Goal: Information Seeking & Learning: Get advice/opinions

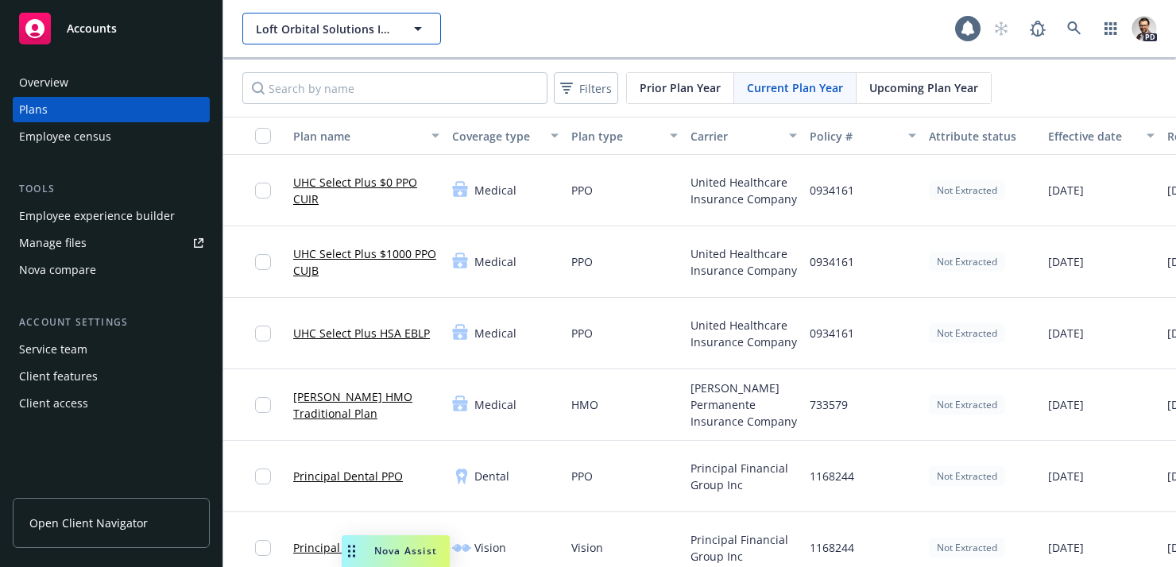
click at [305, 29] on span "Loft Orbital Solutions Inc." at bounding box center [324, 29] width 137 height 17
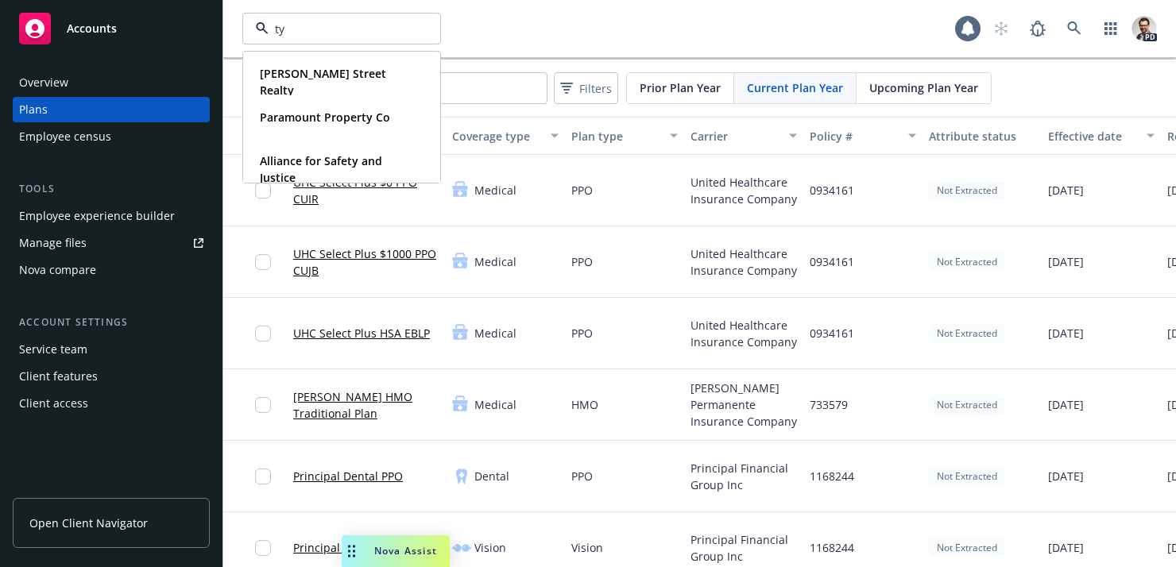
type input "ty"
click at [611, 16] on div "[PERSON_NAME] Street Realty Type Commercial FEIN [US_EMPLOYER_IDENTIFICATION_NU…" at bounding box center [598, 29] width 713 height 32
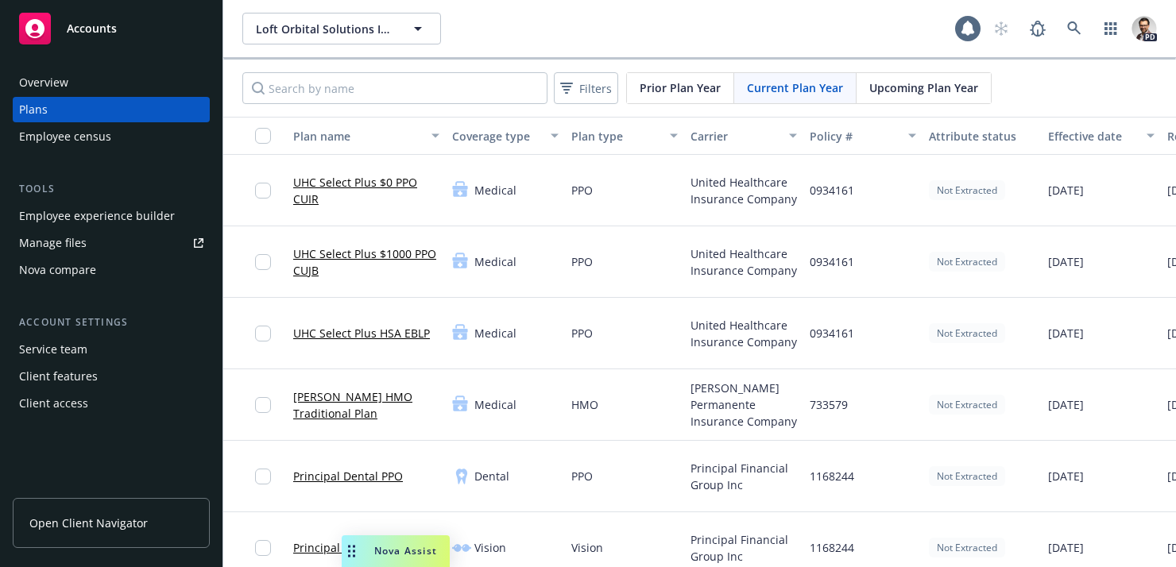
click at [398, 555] on span "Nova Assist" at bounding box center [405, 551] width 63 height 14
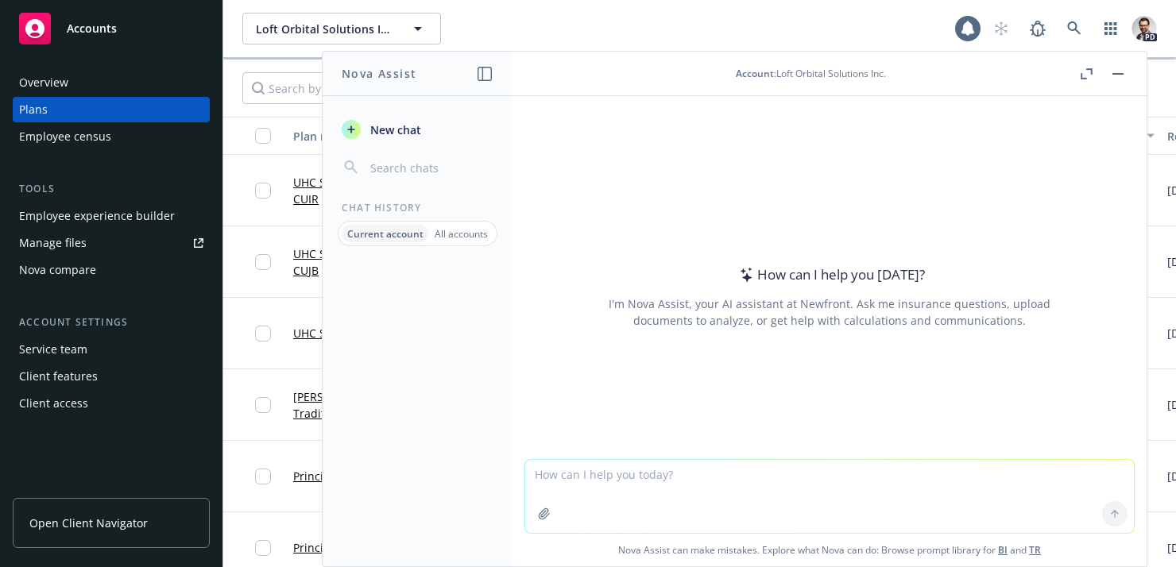
click at [460, 236] on p "All accounts" at bounding box center [461, 234] width 53 height 14
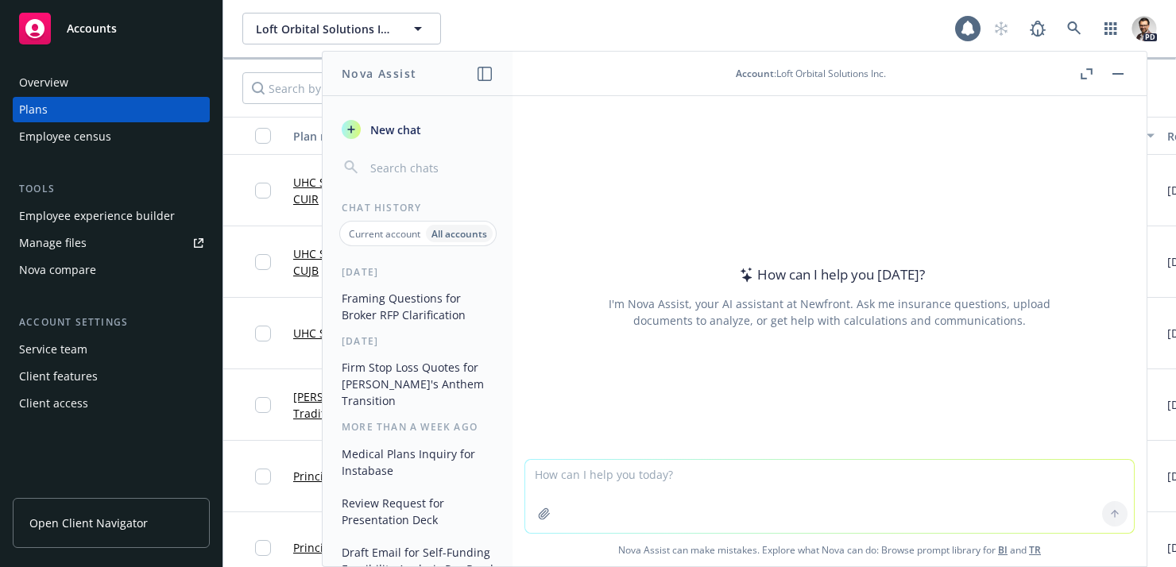
click at [613, 485] on textarea at bounding box center [829, 496] width 609 height 73
paste textarea "Size: All | Location: Nationwide | Sector: Golf Courses and Country Clubs Size:…"
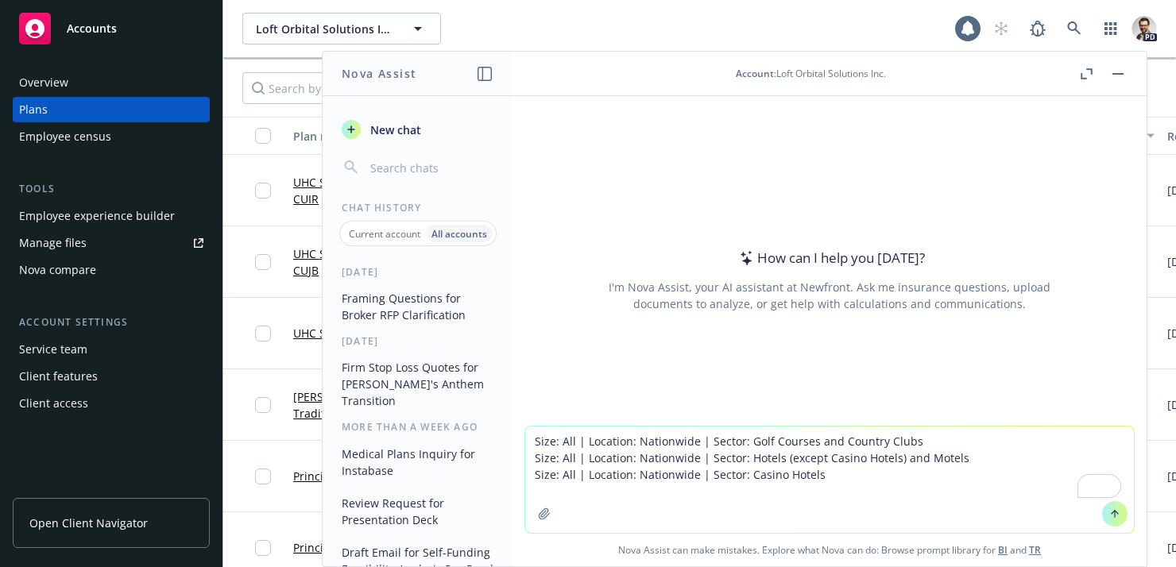
click at [529, 440] on textarea "Size: All | Location: Nationwide | Sector: Golf Courses and Country Clubs Size:…" at bounding box center [829, 480] width 609 height 106
paste textarea "Write a quick summary how the [PERSON_NAME] Santa [PERSON_NAME] plan design and…"
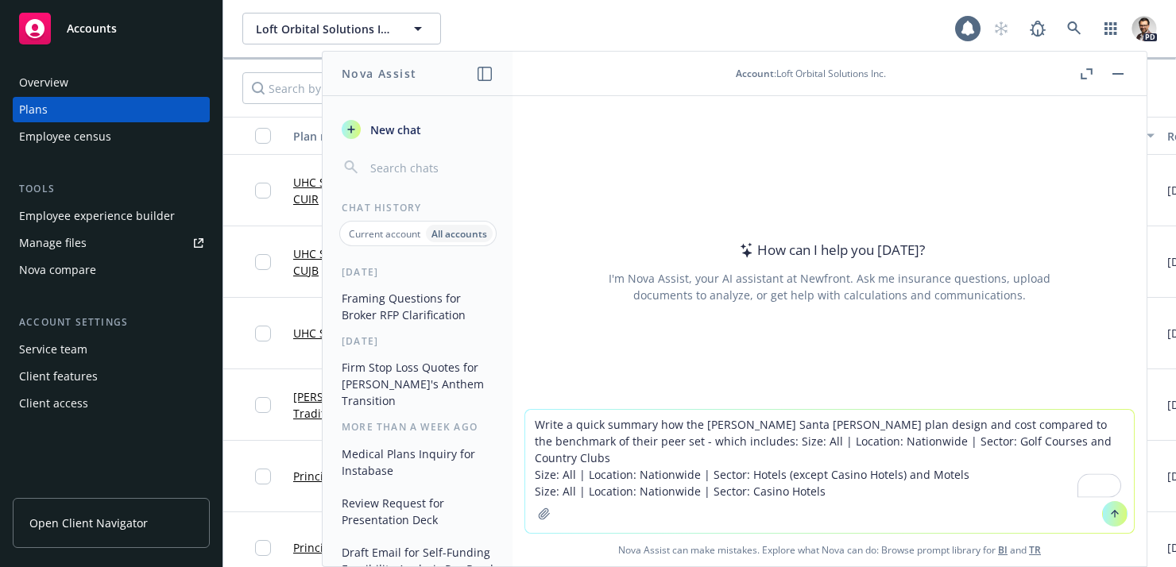
type textarea "Write a quick summary how the [PERSON_NAME] Santa [PERSON_NAME] plan design and…"
click at [550, 521] on button "button" at bounding box center [544, 513] width 25 height 25
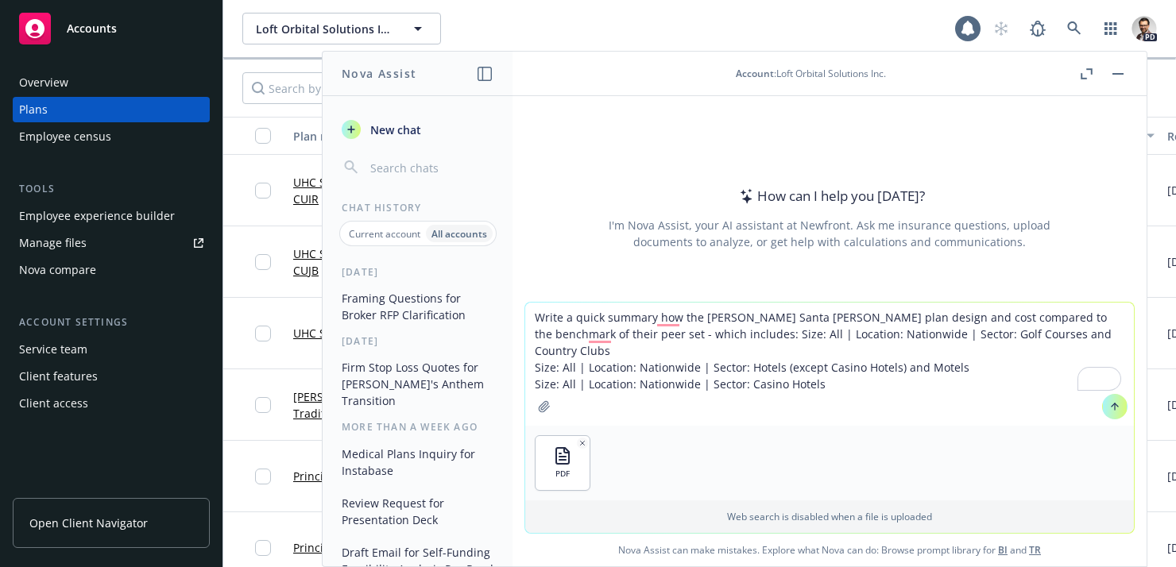
click at [1116, 407] on icon at bounding box center [1114, 406] width 11 height 11
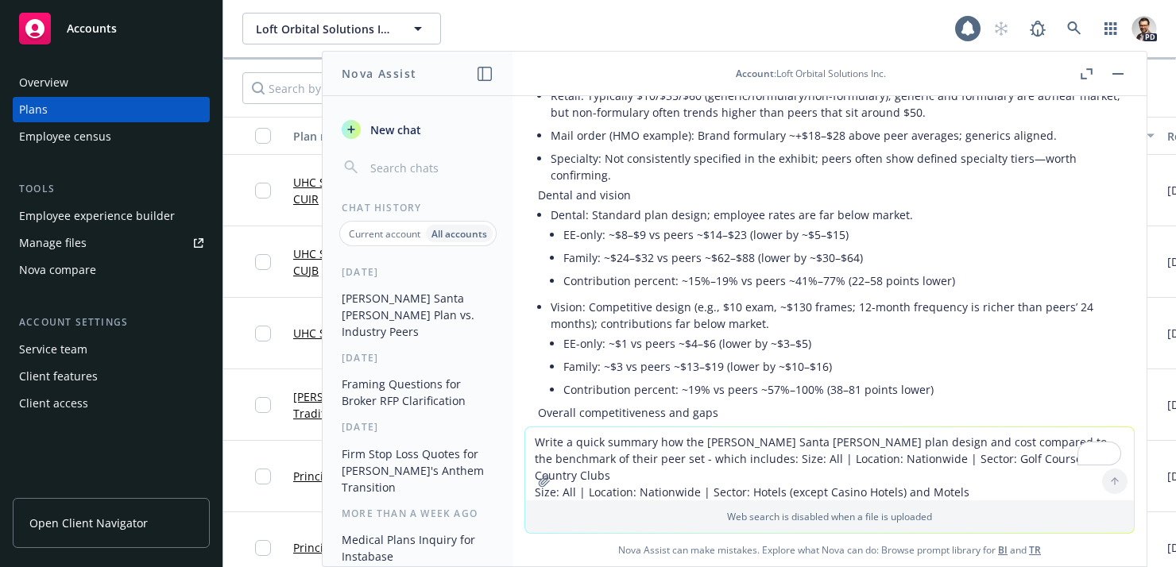
scroll to position [915, 0]
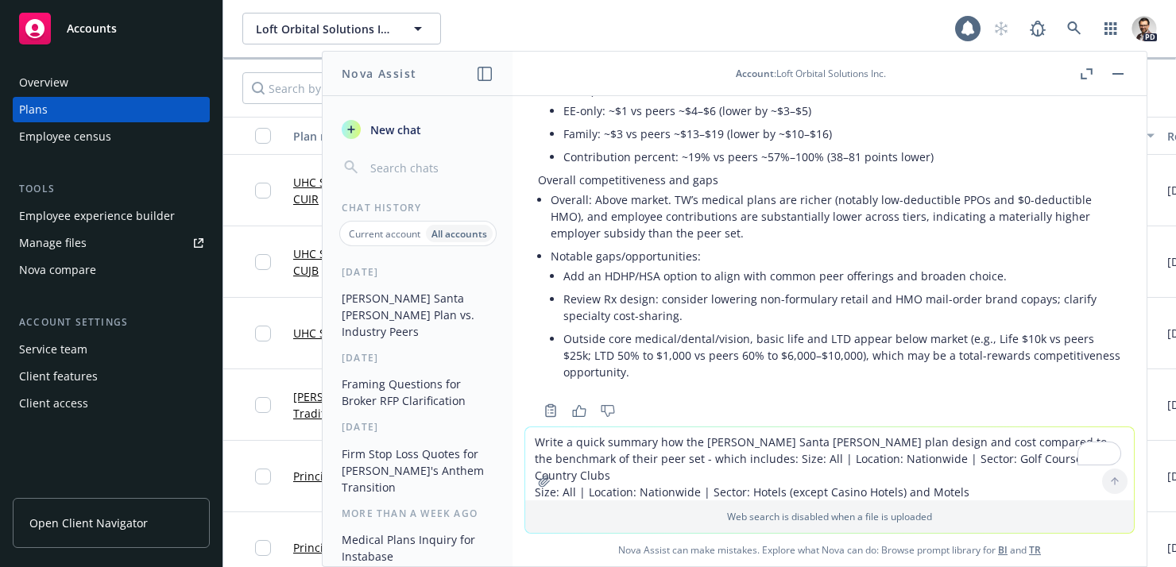
click at [661, 461] on textarea "Write a quick summary how the [PERSON_NAME] Santa [PERSON_NAME] plan design and…" at bounding box center [829, 464] width 609 height 73
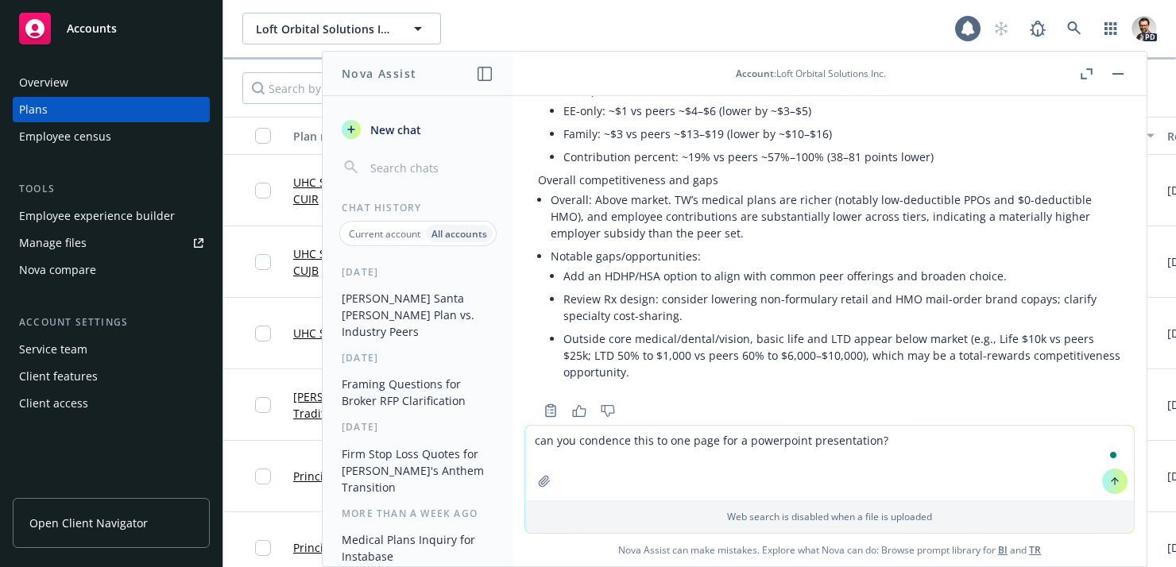
type textarea "can you condence this to one page for a powerpoint presentation?"
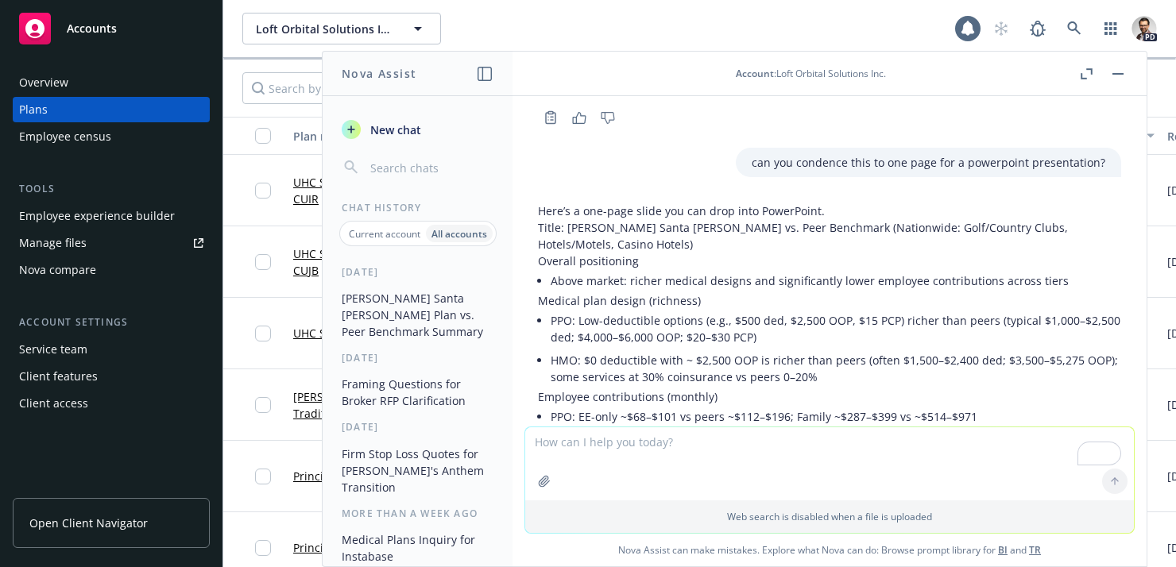
scroll to position [1207, 0]
drag, startPoint x: 557, startPoint y: 230, endPoint x: 656, endPoint y: 242, distance: 99.3
click at [657, 238] on div "Here’s a one-page slide you can drop into PowerPoint. Title: [PERSON_NAME] Sant…" at bounding box center [829, 529] width 583 height 652
click at [598, 270] on li "Above market: richer medical designs and significantly lower employee contribut…" at bounding box center [836, 281] width 571 height 23
drag, startPoint x: 557, startPoint y: 289, endPoint x: 614, endPoint y: 286, distance: 57.3
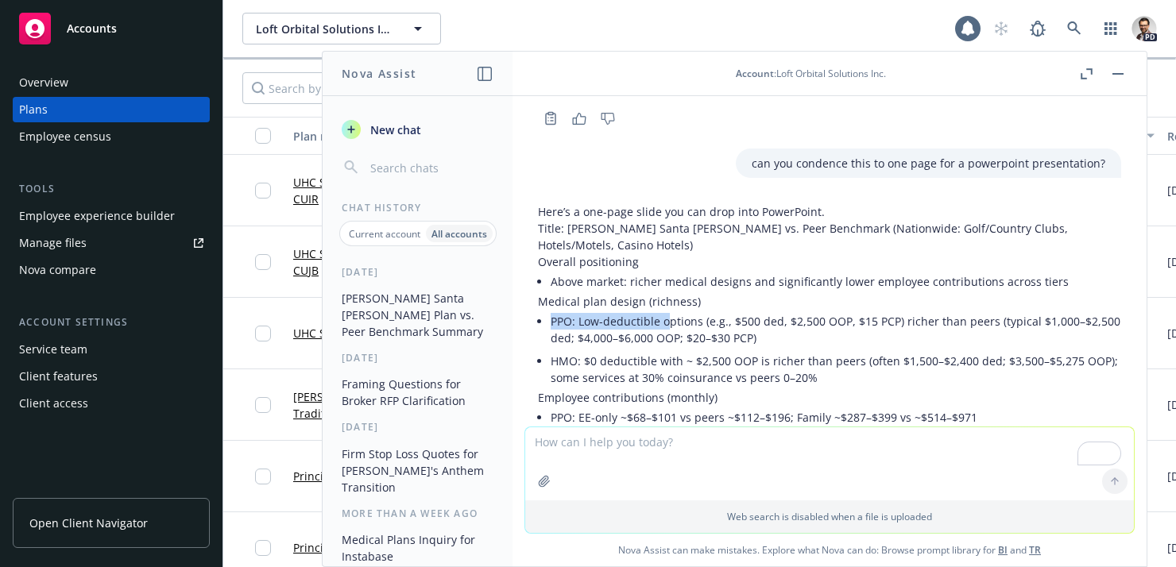
click at [670, 310] on li "PPO: Low-deductible options (e.g., $500 ded, $2,500 OOP, $15 PCP) richer than p…" at bounding box center [836, 330] width 571 height 40
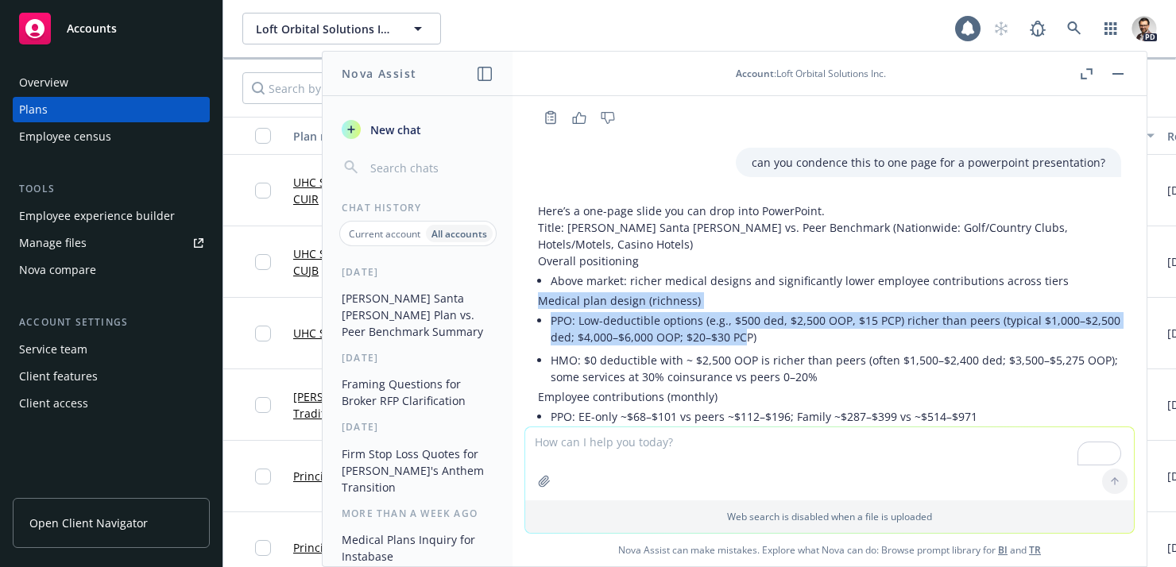
scroll to position [1206, 0]
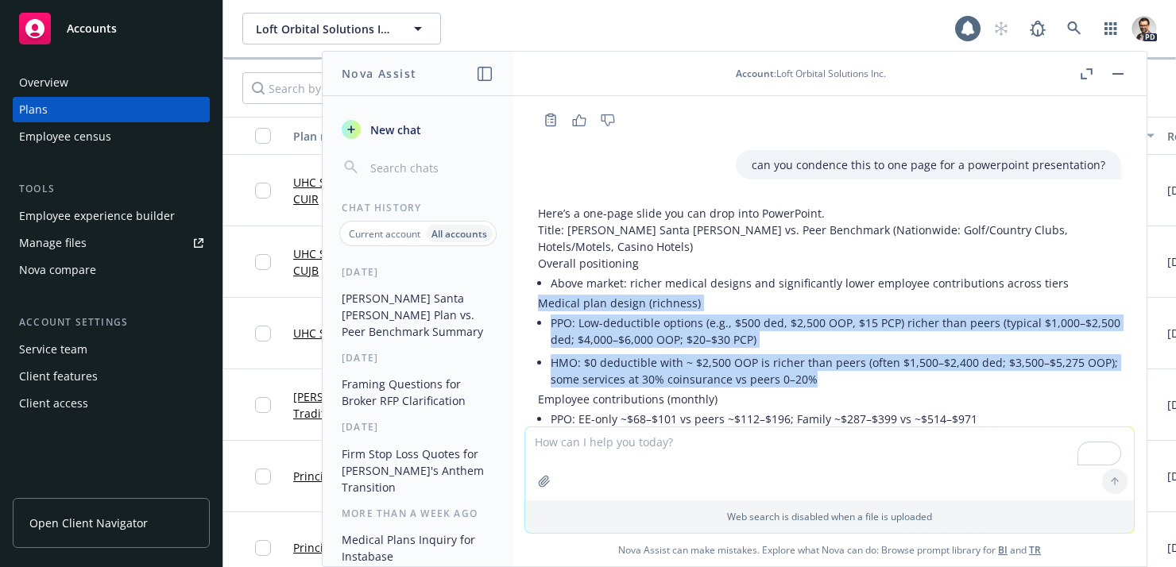
drag, startPoint x: 536, startPoint y: 269, endPoint x: 820, endPoint y: 349, distance: 294.6
click at [820, 349] on div "Here’s a one-page slide you can drop into PowerPoint. Title: [PERSON_NAME] Sant…" at bounding box center [829, 546] width 609 height 694
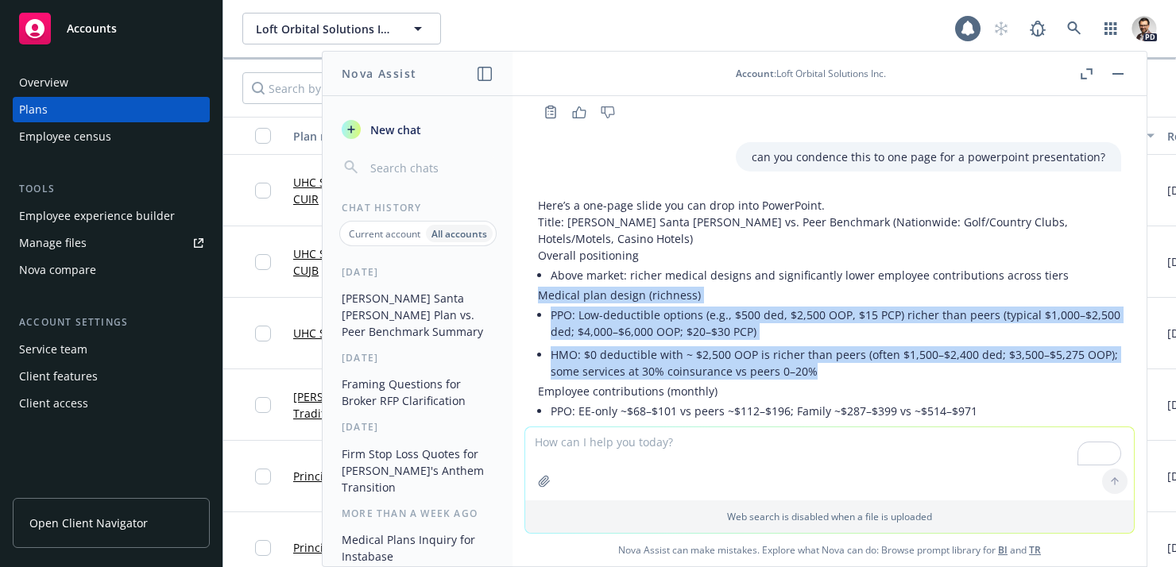
copy div "Medical plan design (richness) PPO: Low-deductible options (e.g., $500 ded, $2,…"
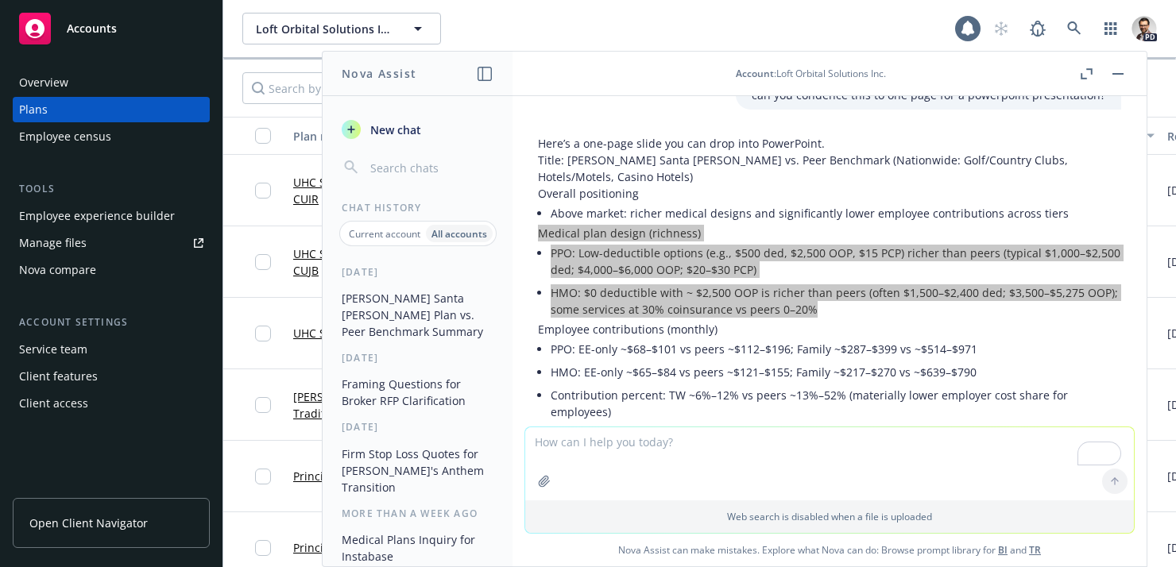
scroll to position [1285, 0]
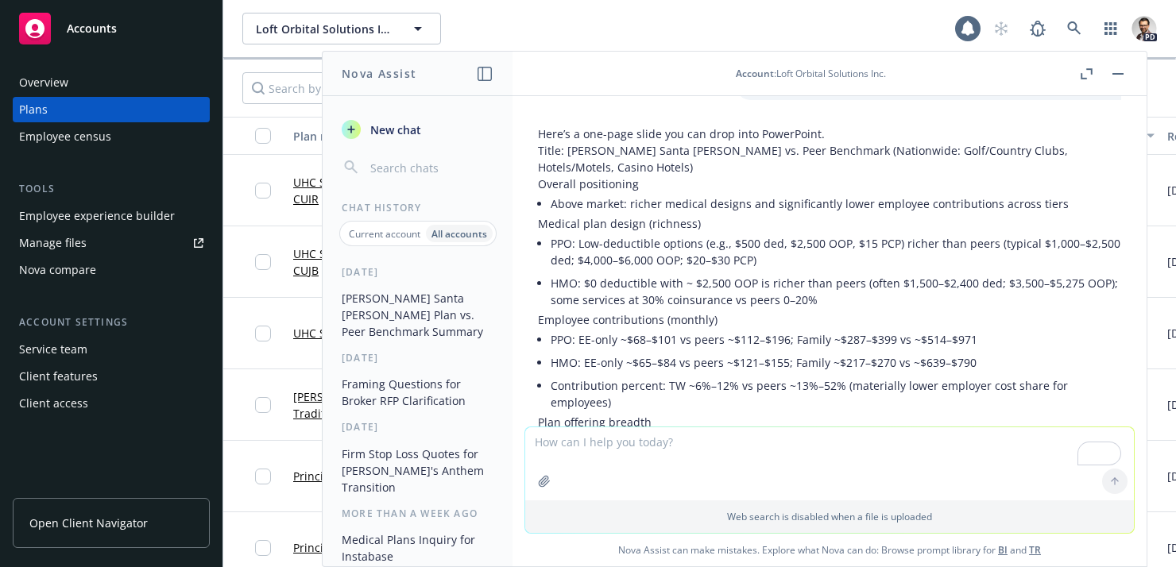
click at [548, 312] on div "Here’s a one-page slide you can drop into PowerPoint. Title: [PERSON_NAME] Sant…" at bounding box center [829, 452] width 583 height 652
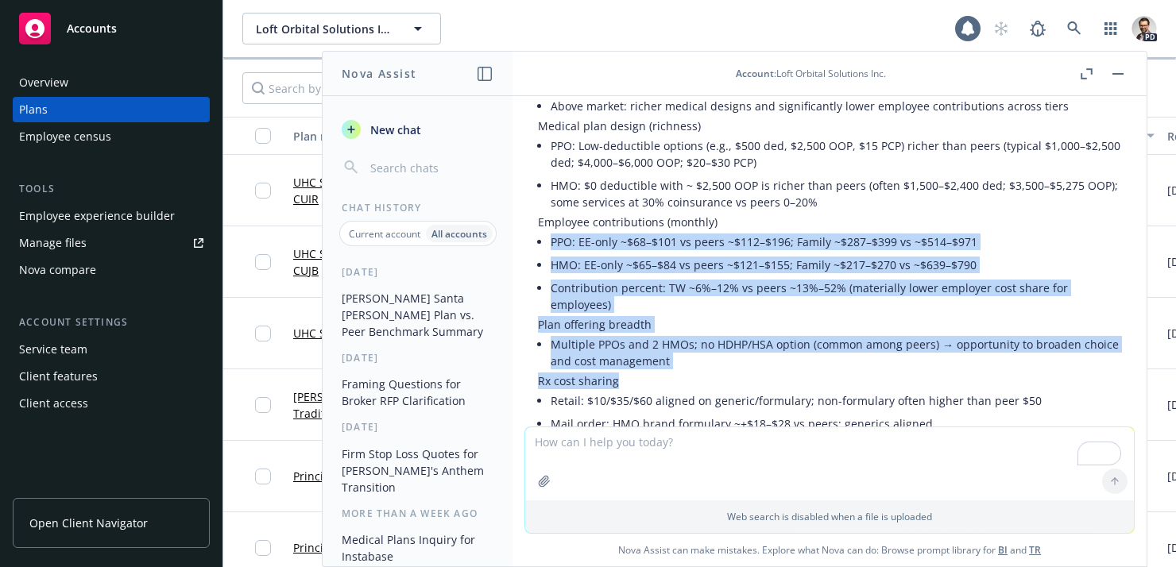
scroll to position [1381, 0]
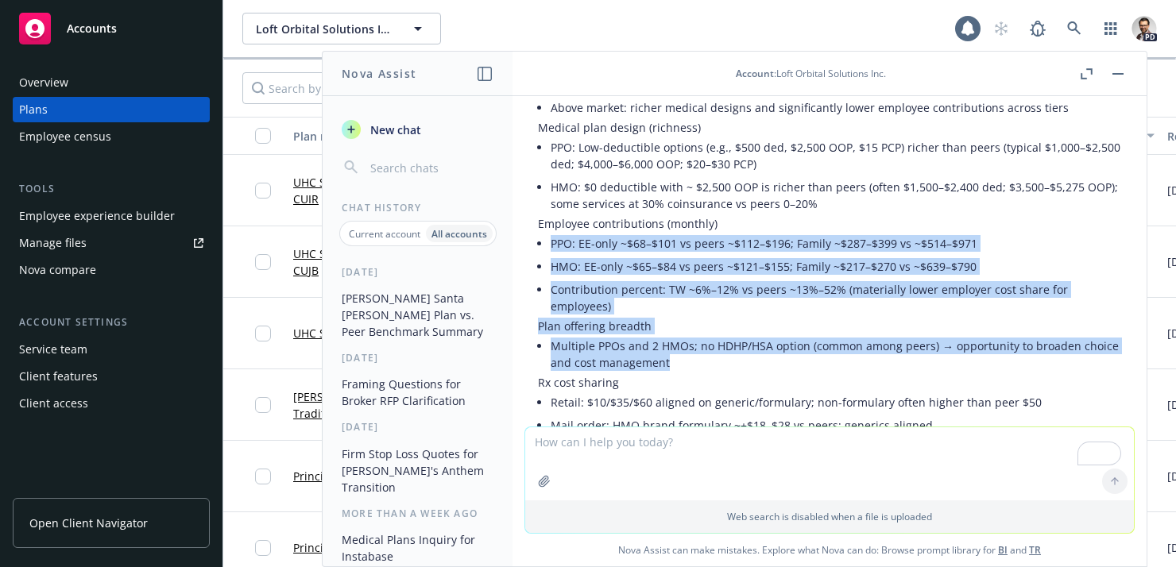
drag, startPoint x: 546, startPoint y: 308, endPoint x: 683, endPoint y: 319, distance: 137.1
click at [683, 319] on div "Here’s a one-page slide you can drop into PowerPoint. Title: [PERSON_NAME] Sant…" at bounding box center [829, 355] width 583 height 652
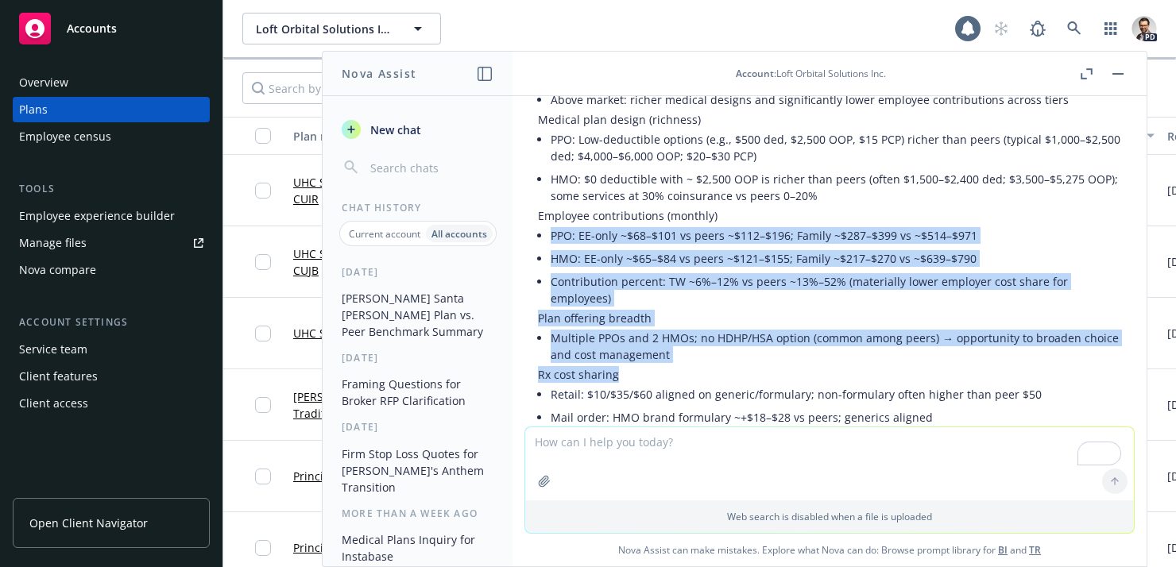
copy div "PPO: EE-only ~$68–$101 vs peers ~$112–$196; Family ~$287–$399 vs ~$514–$971 HMO…"
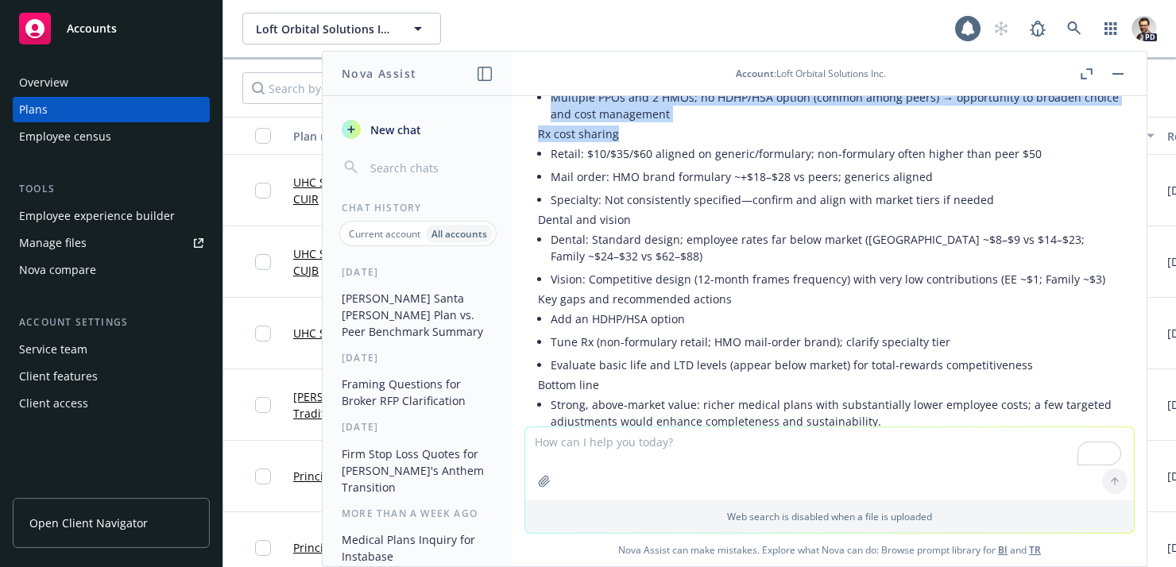
scroll to position [1659, 0]
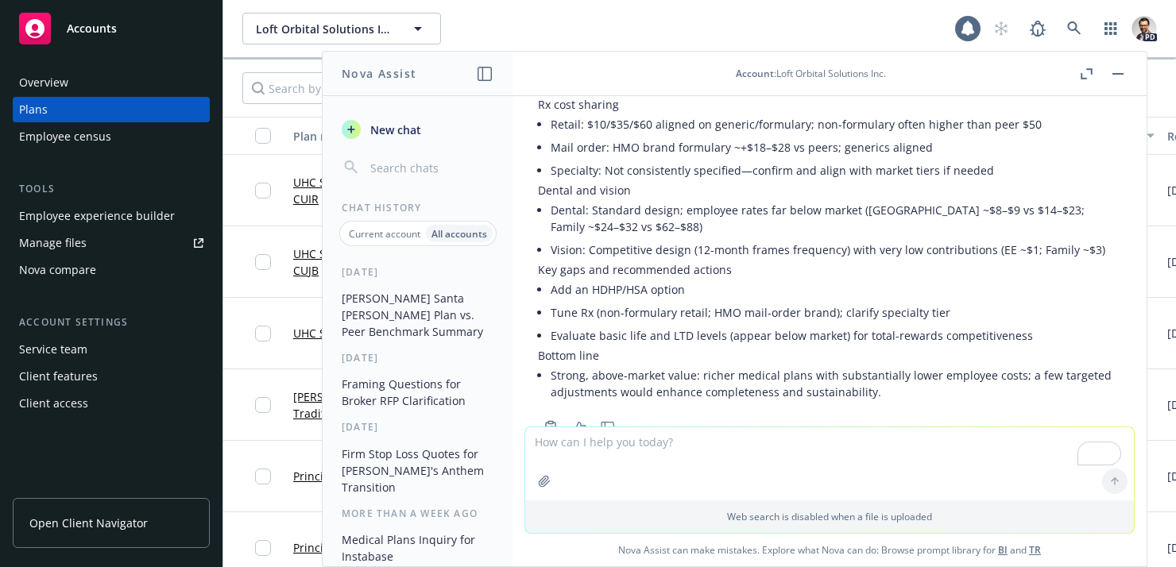
drag, startPoint x: 615, startPoint y: 311, endPoint x: 626, endPoint y: 313, distance: 11.2
click at [615, 347] on p "Bottom line" at bounding box center [829, 355] width 583 height 17
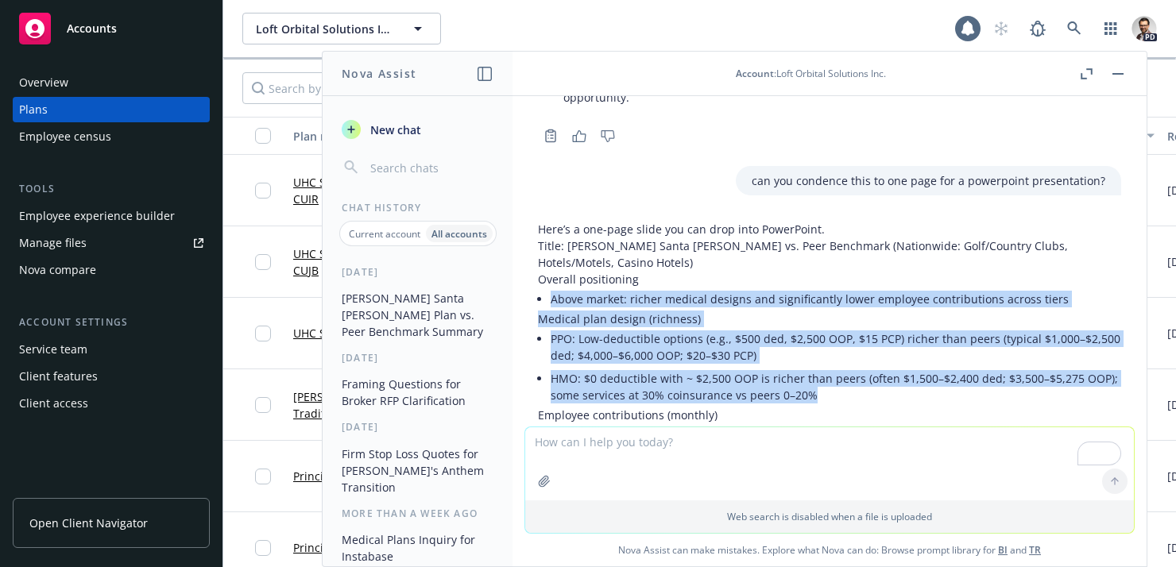
scroll to position [1190, 0]
drag, startPoint x: 575, startPoint y: 268, endPoint x: 820, endPoint y: 362, distance: 263.1
click at [820, 362] on div "Here’s a one-page slide you can drop into PowerPoint. Title: [PERSON_NAME] Sant…" at bounding box center [829, 546] width 583 height 652
copy div "Above market: richer medical designs and significantly lower employee contribut…"
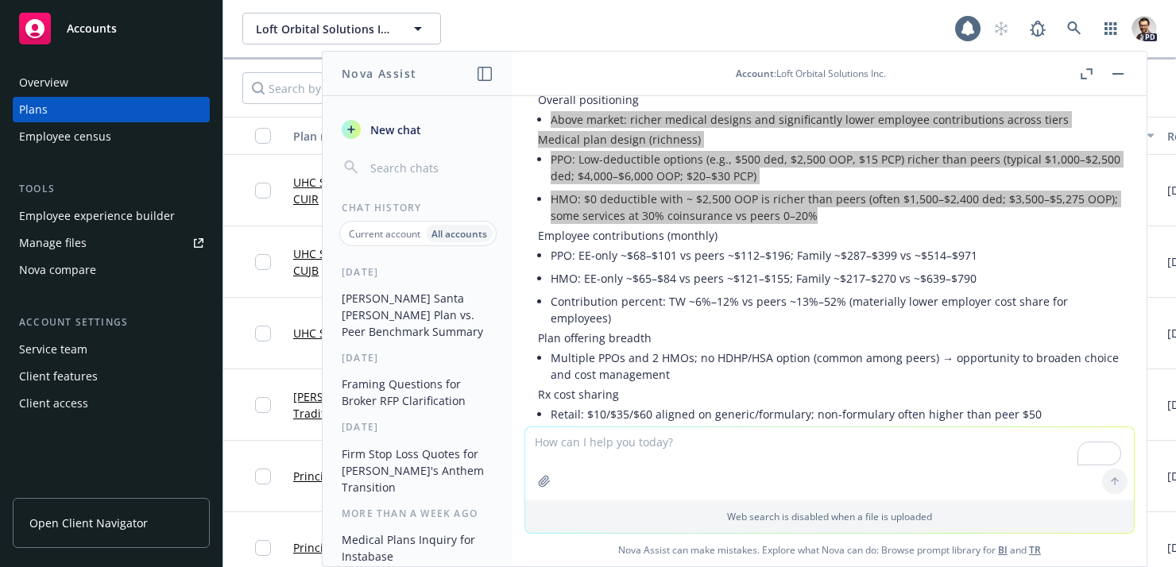
scroll to position [1377, 0]
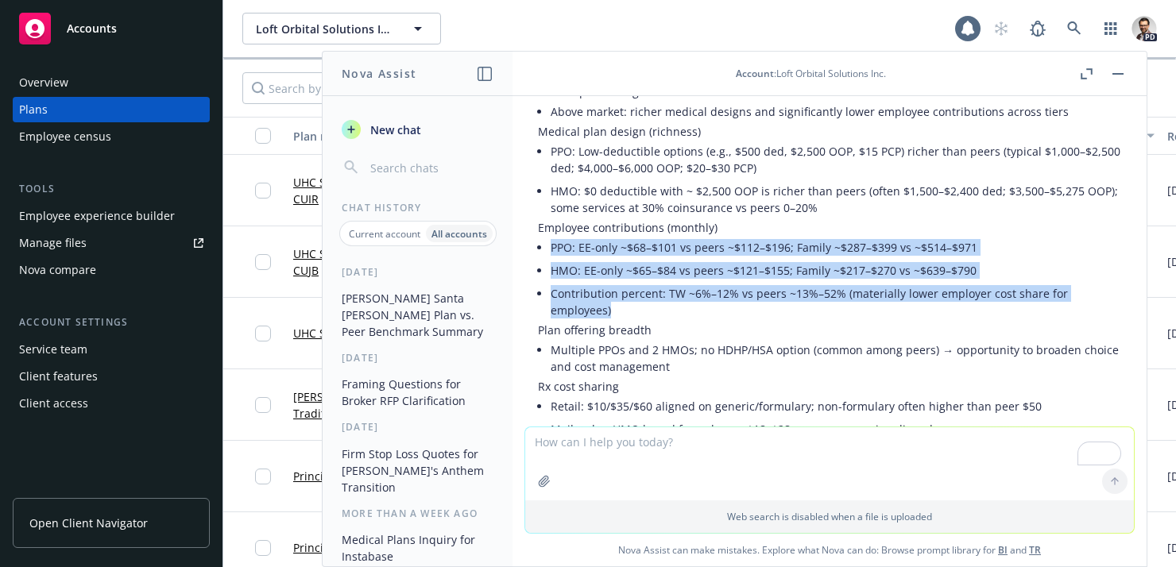
drag, startPoint x: 569, startPoint y: 214, endPoint x: 1116, endPoint y: 261, distance: 548.7
click at [1116, 261] on ul "PPO: EE-only ~$68–$101 vs peers ~$112–$196; Family ~$287–$399 vs ~$514–$971 HMO…" at bounding box center [836, 279] width 571 height 86
copy ul "PPO: EE-only ~$68–$101 vs peers ~$112–$196; Family ~$287–$399 vs ~$514–$971 HMO…"
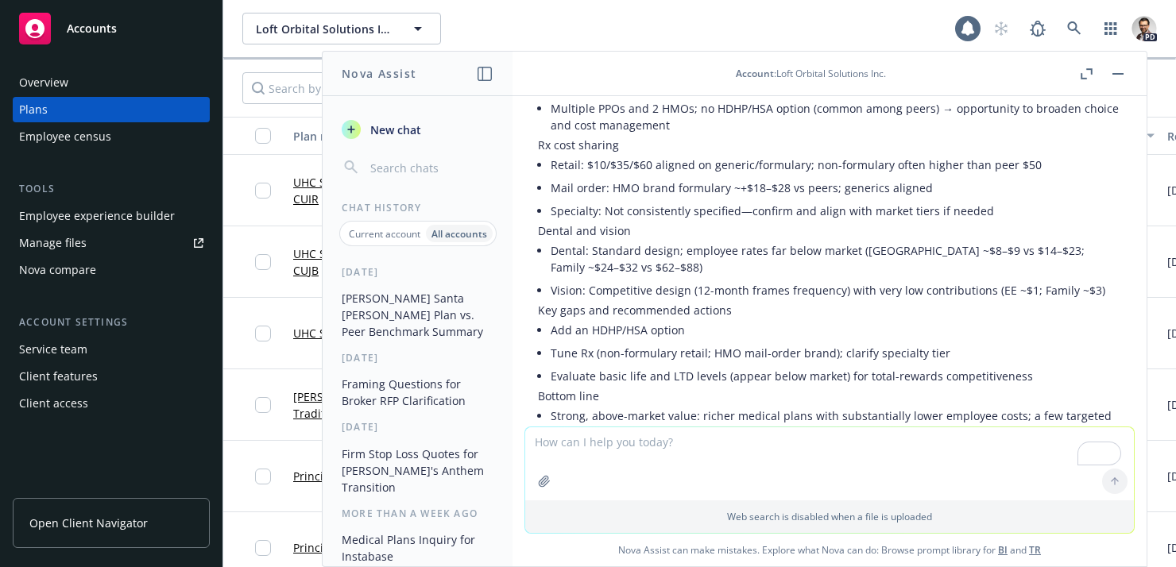
scroll to position [1659, 0]
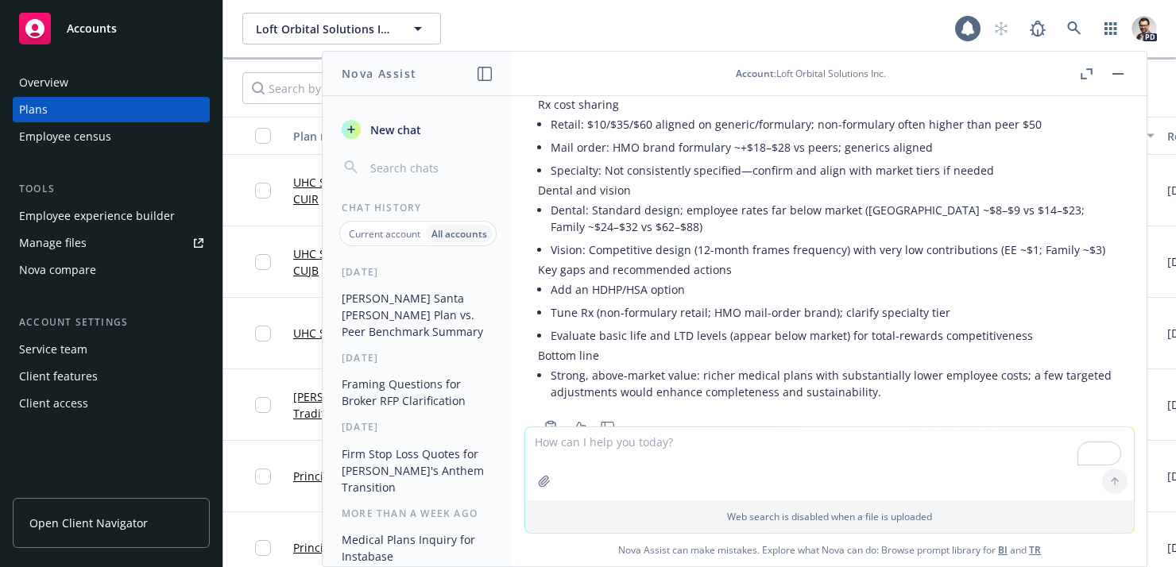
click at [606, 455] on textarea "To enrich screen reader interactions, please activate Accessibility in Grammarl…" at bounding box center [829, 464] width 609 height 73
type textarea "please write a shorter exectuive summary of the findings"
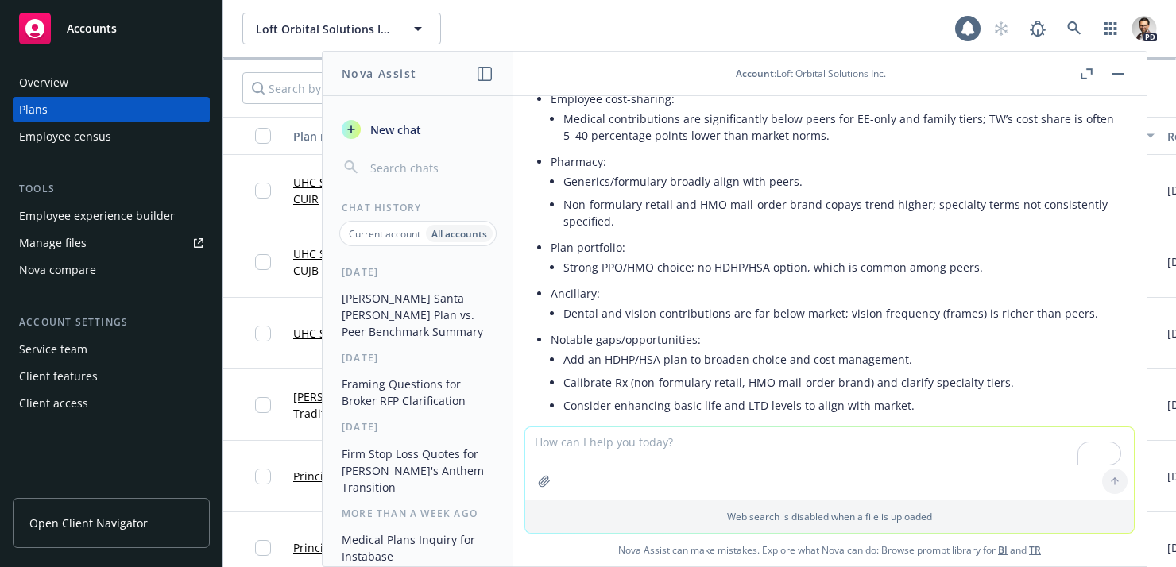
scroll to position [2260, 0]
click at [951, 351] on li "Notable gaps/opportunities: Add an HDHP/HSA plan to broaden choice and cost man…" at bounding box center [836, 374] width 571 height 92
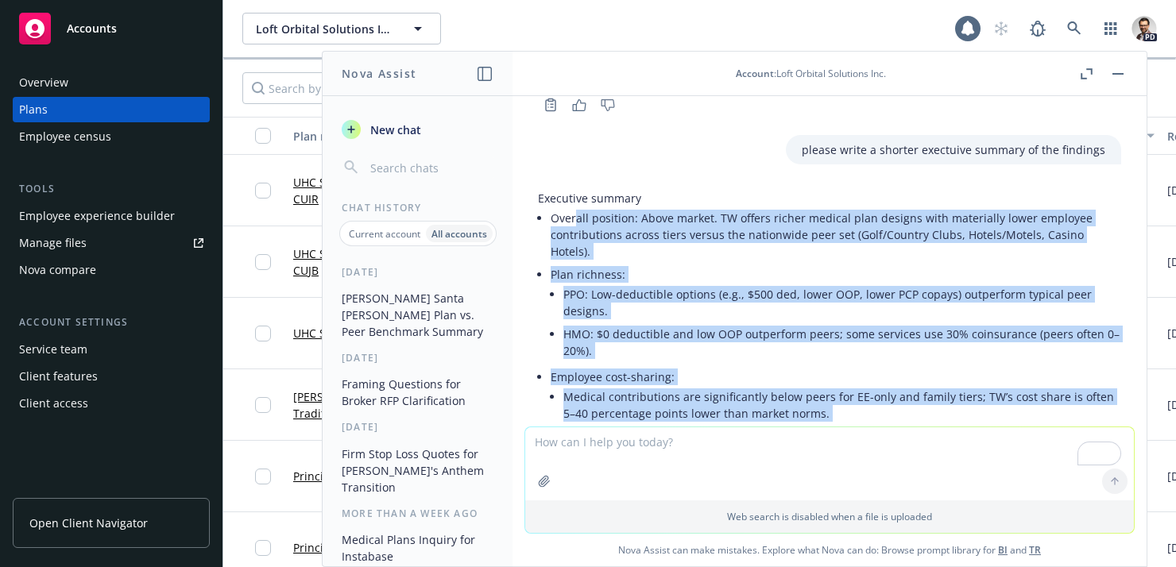
scroll to position [1975, 0]
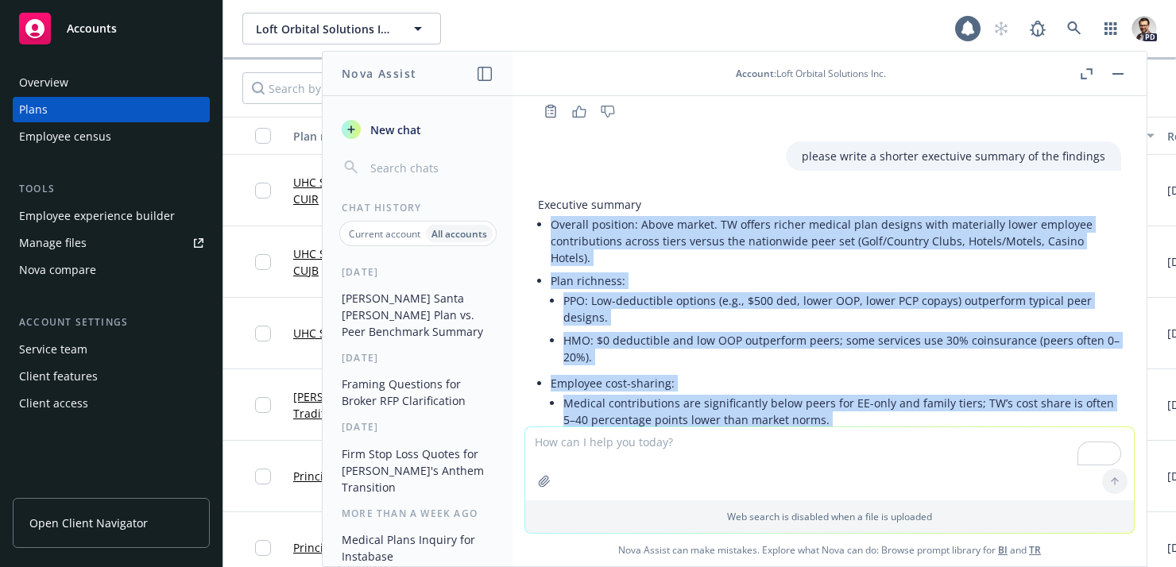
drag, startPoint x: 911, startPoint y: 342, endPoint x: 539, endPoint y: 169, distance: 410.2
click at [539, 196] on div "Executive summary Overall position: Above market. TW offers richer medical plan…" at bounding box center [829, 450] width 583 height 509
copy ul "Loremip dolorsit: Ametc adipis. EL seddoe tempor incidid utla etdolor magn aliq…"
